Goal: Find specific page/section: Find specific page/section

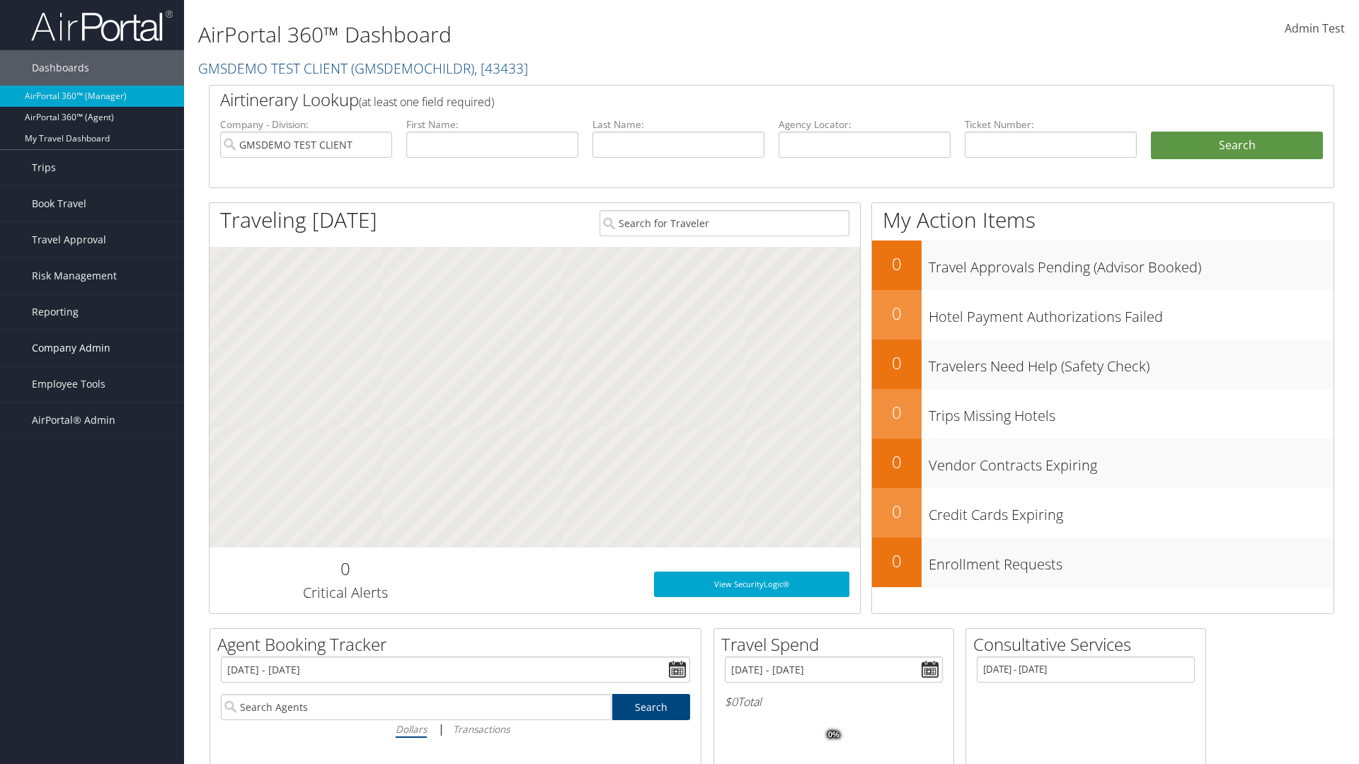
click at [92, 348] on span "Company Admin" at bounding box center [71, 348] width 79 height 35
click at [92, 419] on link "People" at bounding box center [92, 418] width 184 height 21
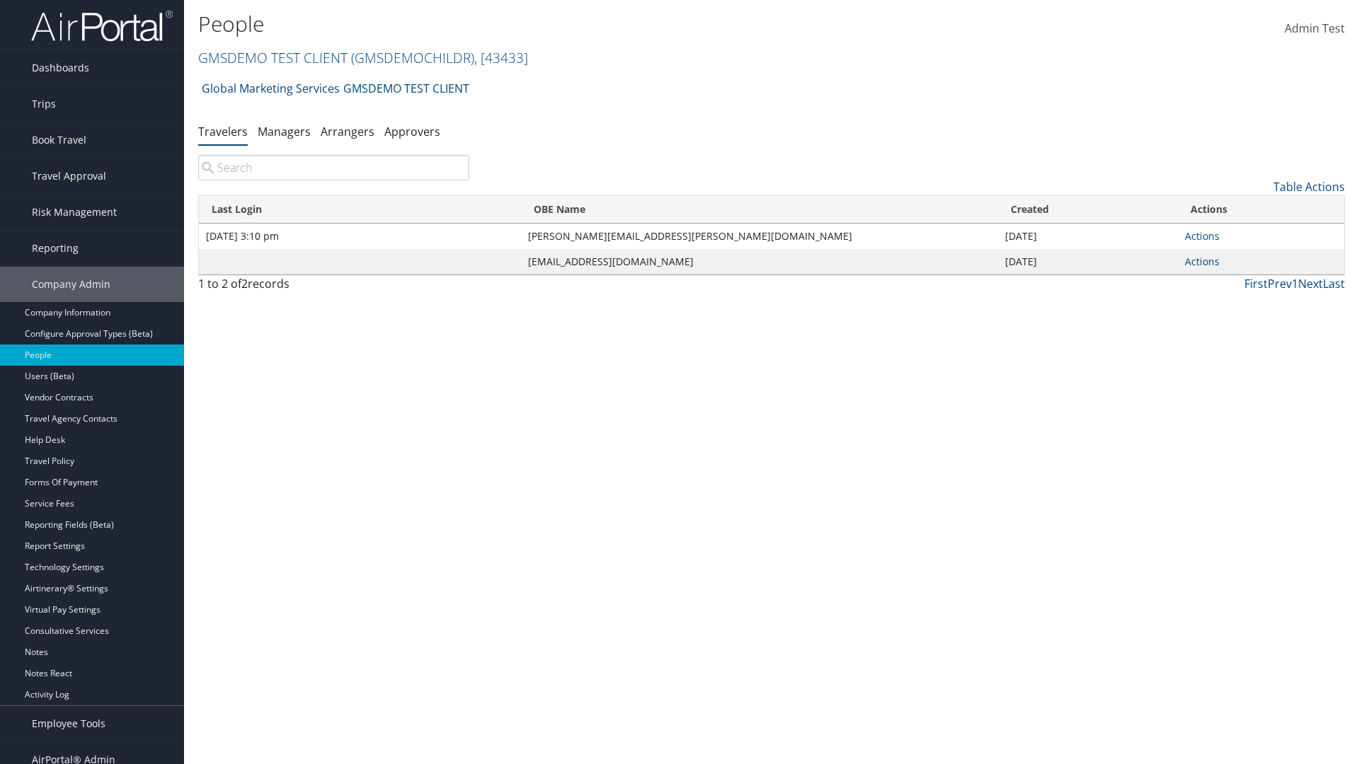
click at [333, 168] on input "search" at bounding box center [333, 167] width 271 height 25
type input "Jan 27, 2020 3:10 pm"
